Goal: Find specific page/section: Find specific page/section

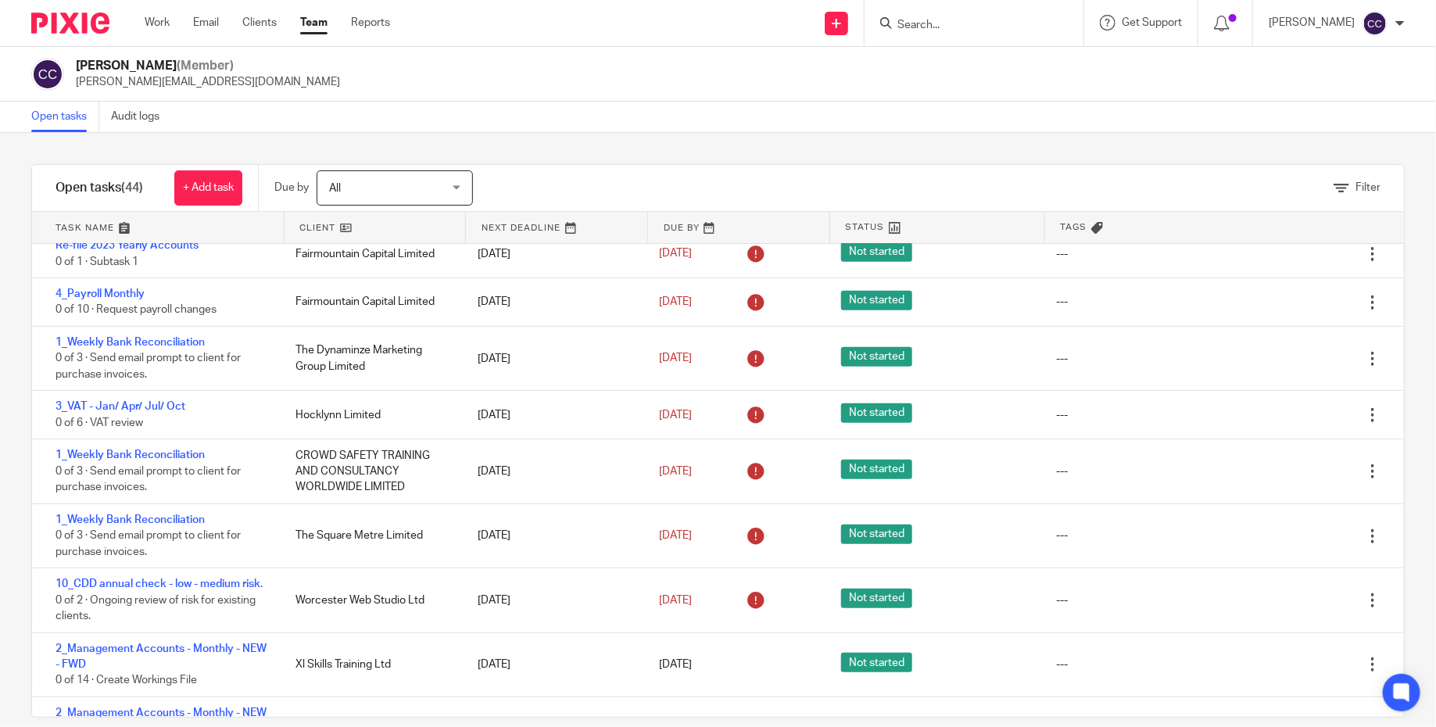
scroll to position [368, 0]
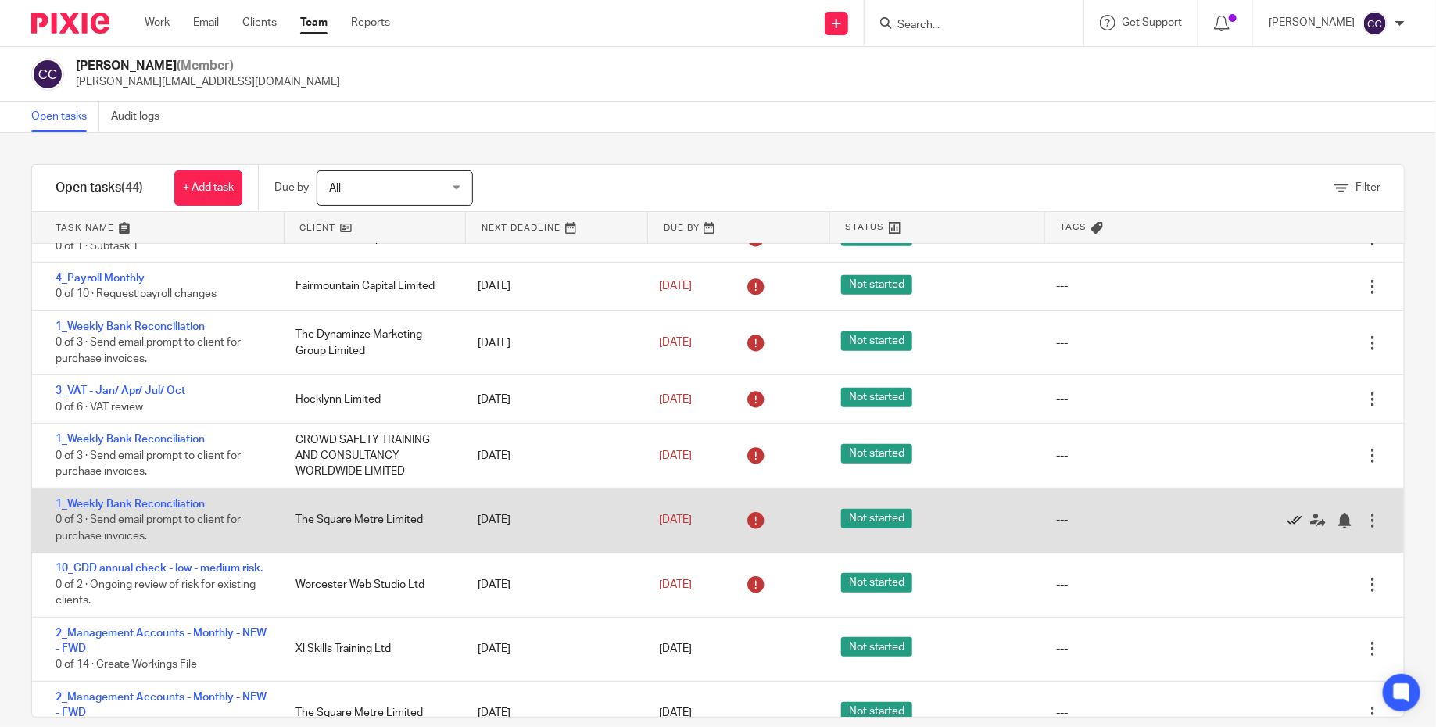
click at [1288, 525] on icon at bounding box center [1294, 521] width 16 height 16
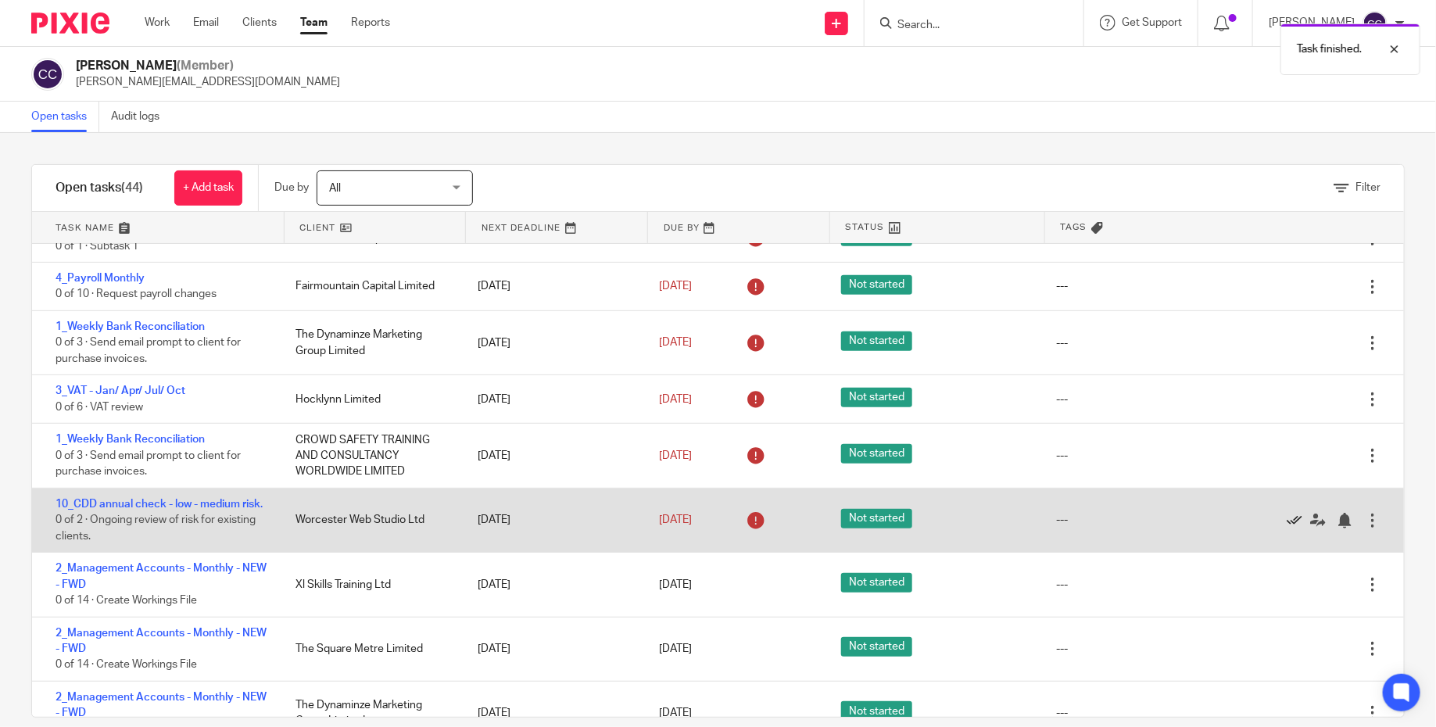
click at [1287, 526] on icon at bounding box center [1294, 521] width 16 height 16
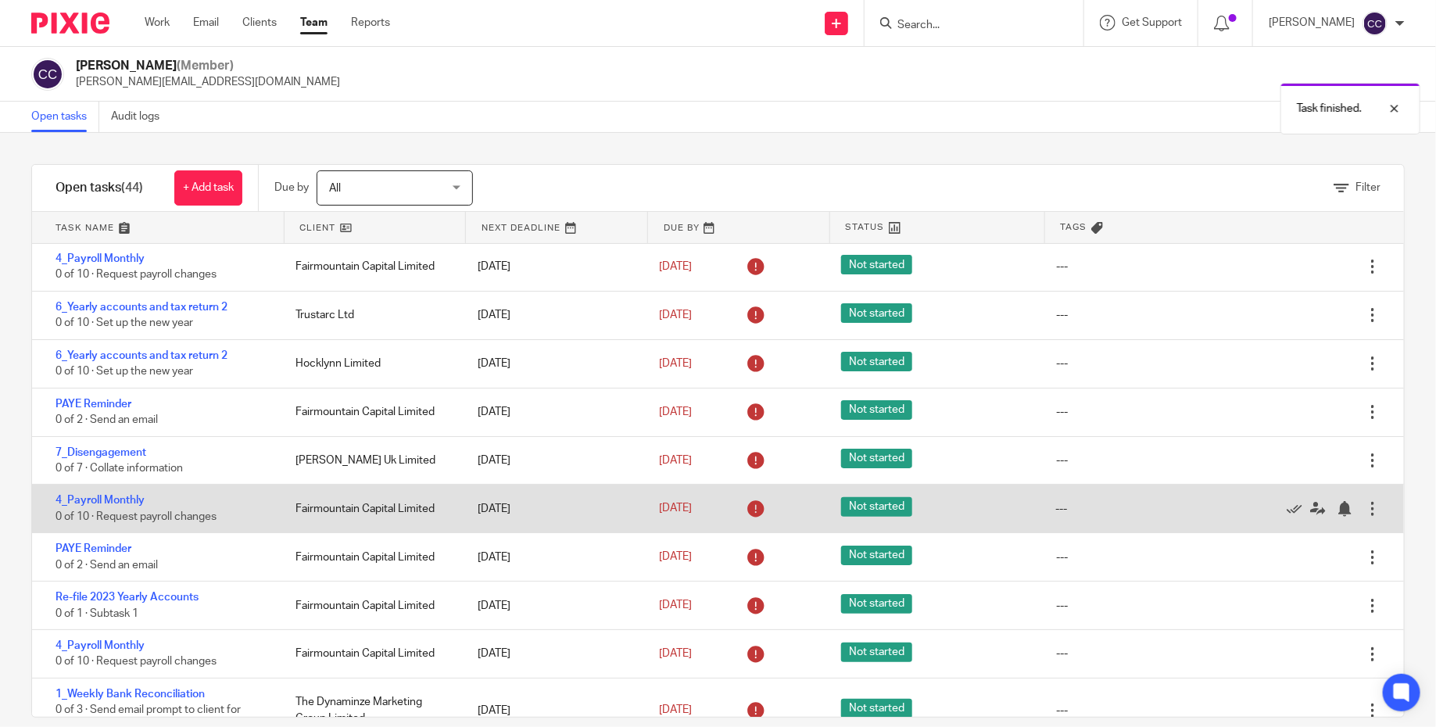
scroll to position [0, 0]
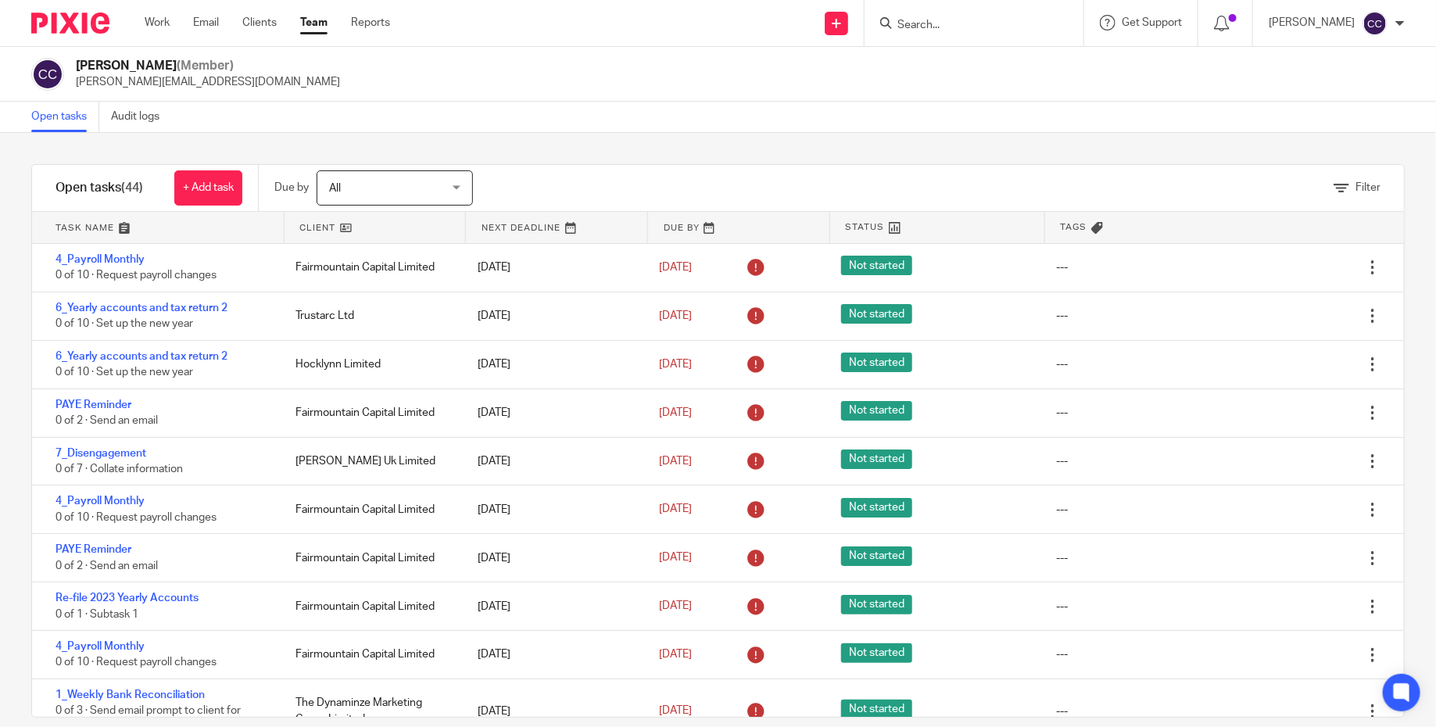
click at [949, 29] on input "Search" at bounding box center [966, 26] width 141 height 14
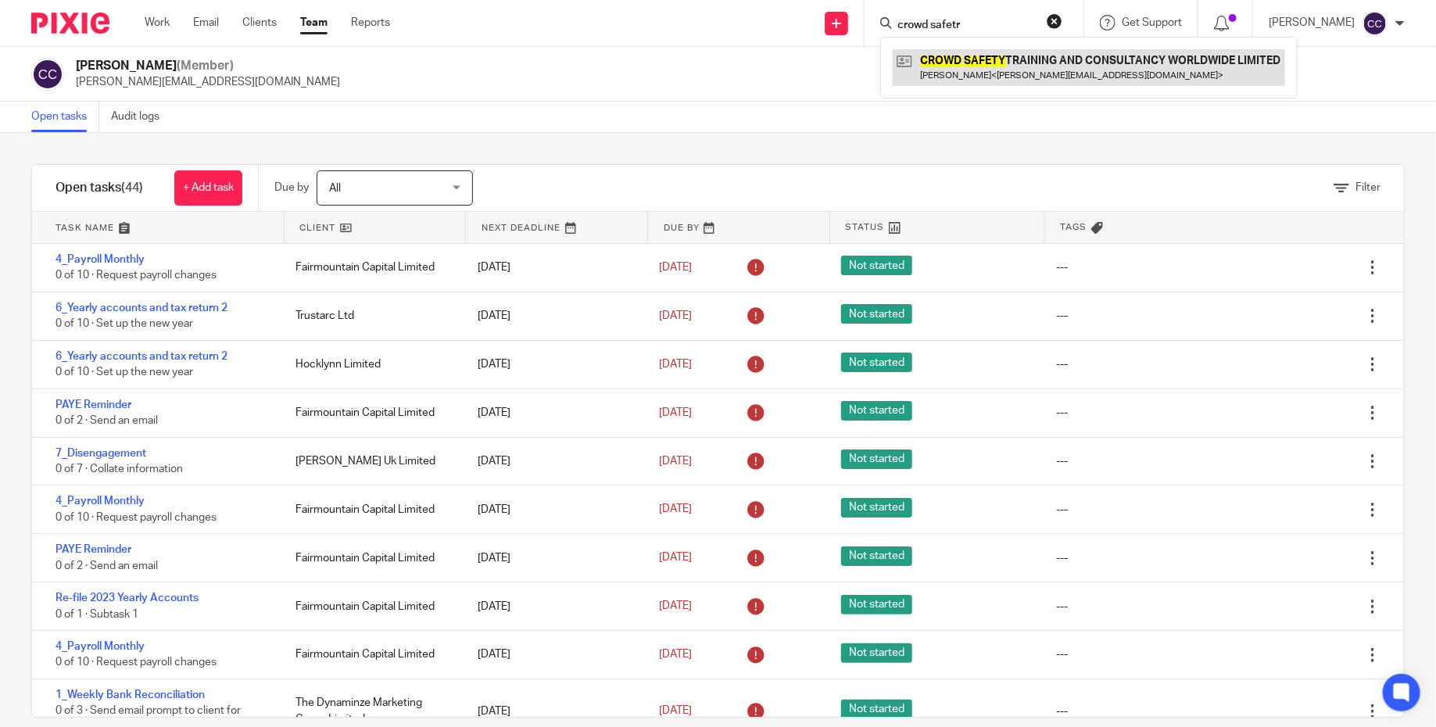
type input "crowd safetr"
click at [1088, 67] on link at bounding box center [1088, 67] width 392 height 36
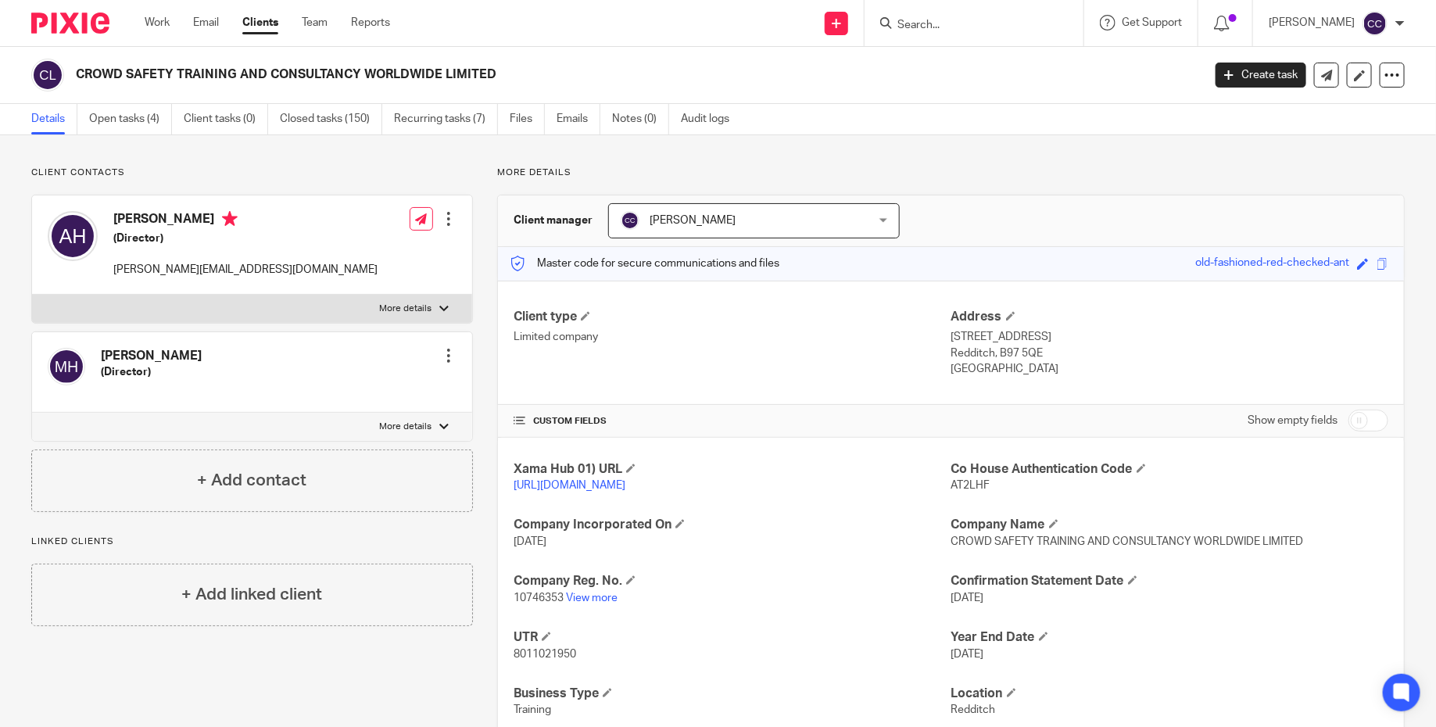
scroll to position [60, 0]
